Goal: Transaction & Acquisition: Purchase product/service

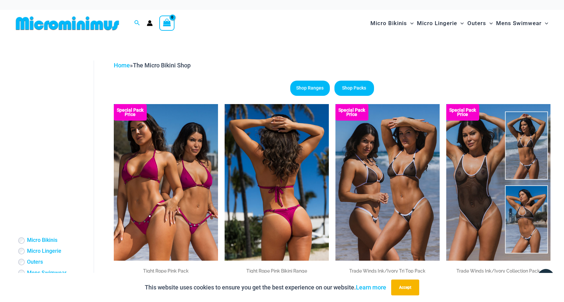
click at [287, 158] on img at bounding box center [277, 182] width 104 height 156
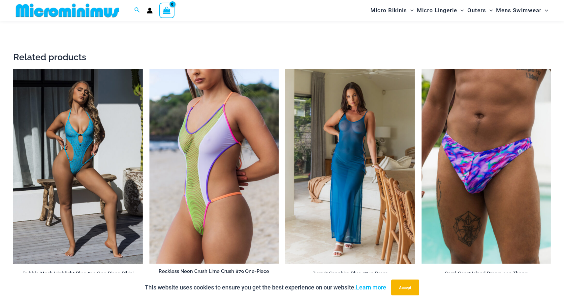
scroll to position [1232, 0]
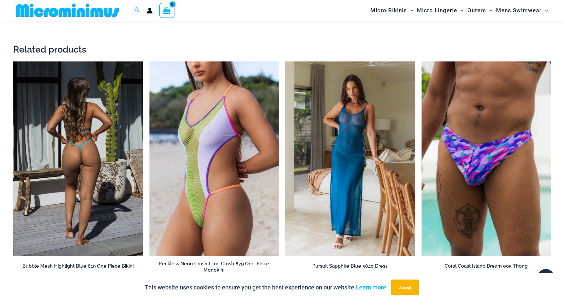
click at [75, 219] on img at bounding box center [78, 158] width 130 height 194
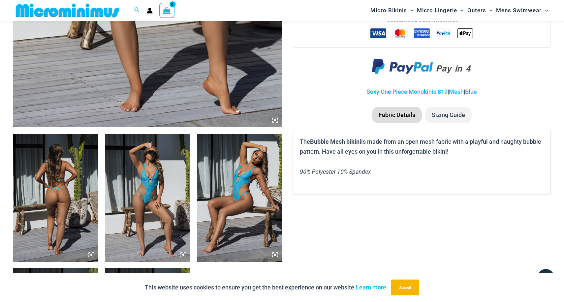
scroll to position [414, 0]
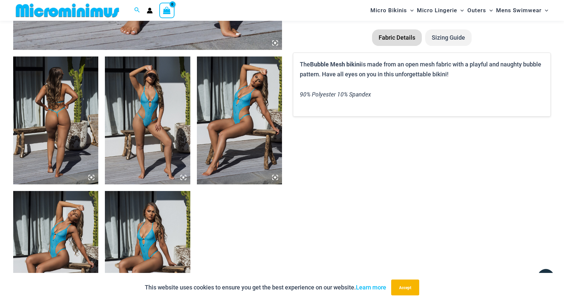
click at [44, 142] on img at bounding box center [55, 120] width 85 height 128
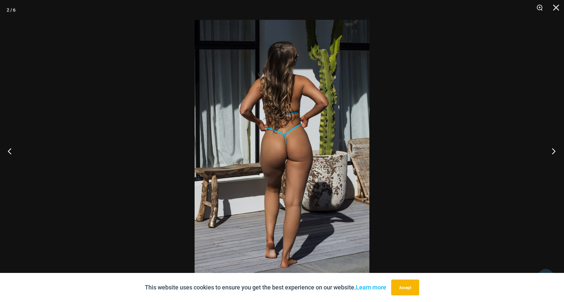
click at [556, 151] on button "Next" at bounding box center [551, 150] width 25 height 33
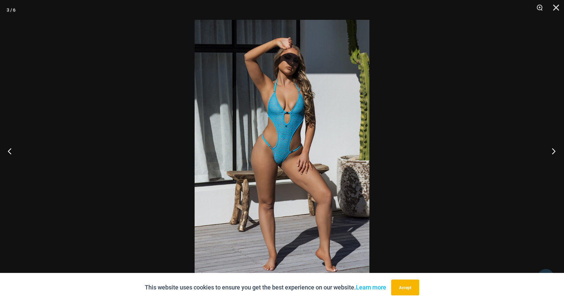
click at [556, 151] on button "Next" at bounding box center [551, 150] width 25 height 33
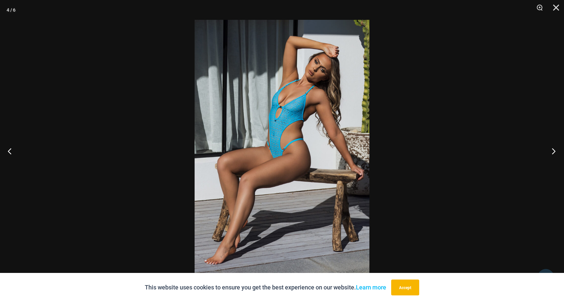
click at [556, 151] on button "Next" at bounding box center [551, 150] width 25 height 33
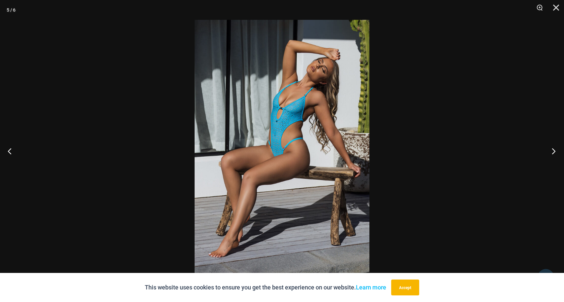
click at [556, 151] on button "Next" at bounding box center [551, 150] width 25 height 33
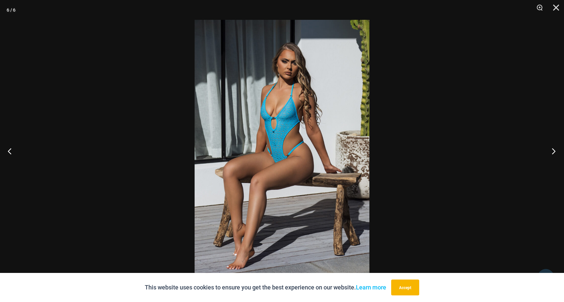
click at [556, 151] on button "Next" at bounding box center [551, 150] width 25 height 33
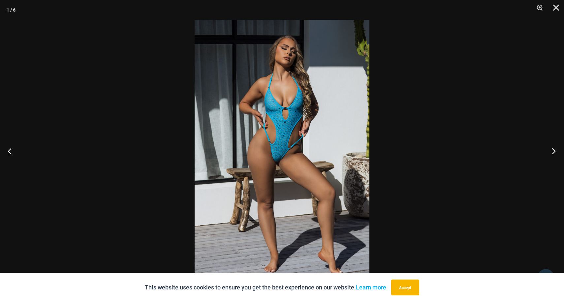
click at [556, 151] on button "Next" at bounding box center [551, 150] width 25 height 33
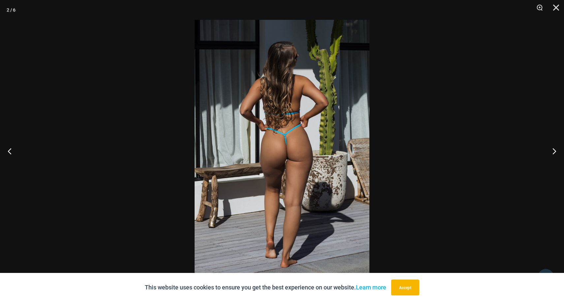
click at [503, 167] on div at bounding box center [282, 151] width 564 height 302
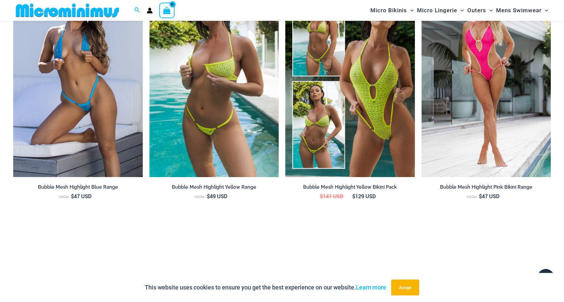
scroll to position [731, 0]
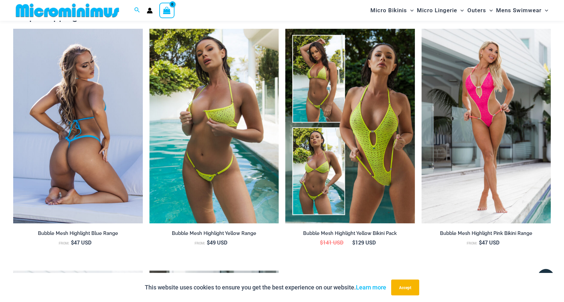
click at [84, 144] on img at bounding box center [78, 126] width 130 height 194
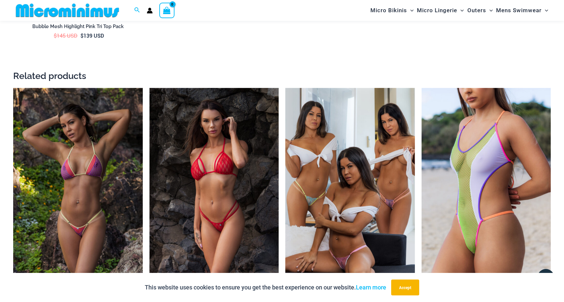
scroll to position [1209, 0]
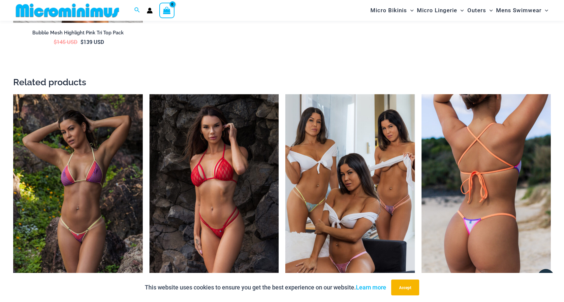
click at [438, 158] on img at bounding box center [487, 191] width 130 height 194
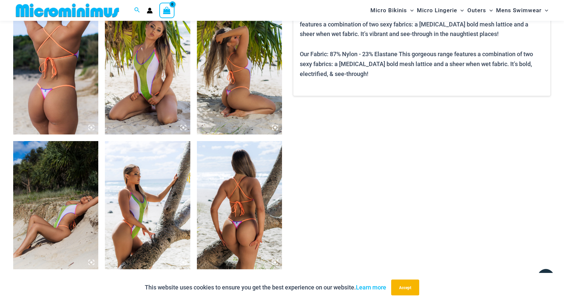
scroll to position [467, 0]
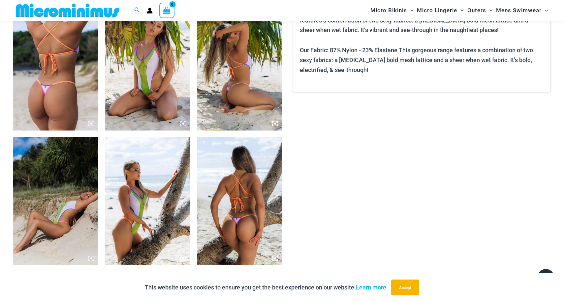
click at [139, 78] on img at bounding box center [147, 67] width 85 height 128
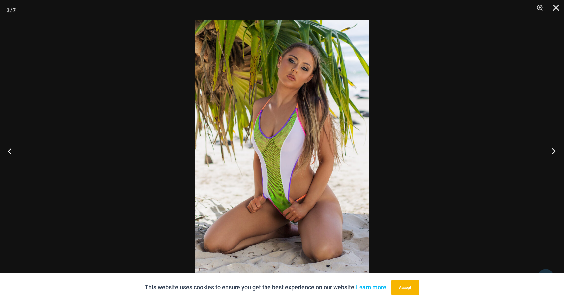
click at [554, 152] on button "Next" at bounding box center [551, 150] width 25 height 33
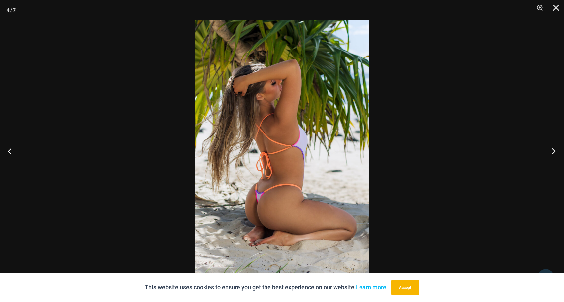
click at [554, 152] on button "Next" at bounding box center [551, 150] width 25 height 33
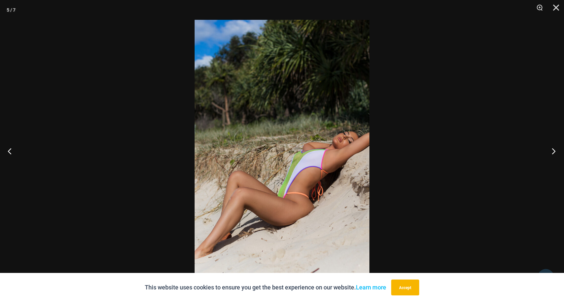
click at [554, 152] on button "Next" at bounding box center [551, 150] width 25 height 33
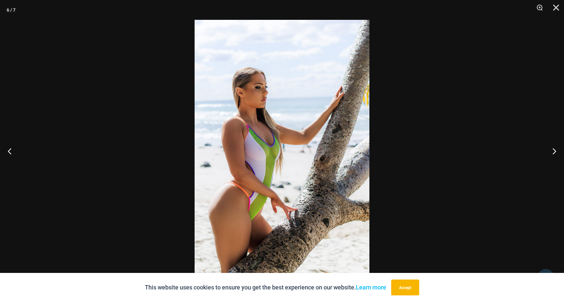
click at [450, 148] on div at bounding box center [282, 151] width 564 height 302
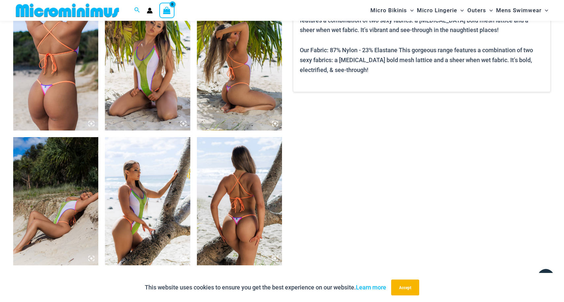
click at [231, 175] on img at bounding box center [239, 201] width 85 height 128
